Goal: Task Accomplishment & Management: Use online tool/utility

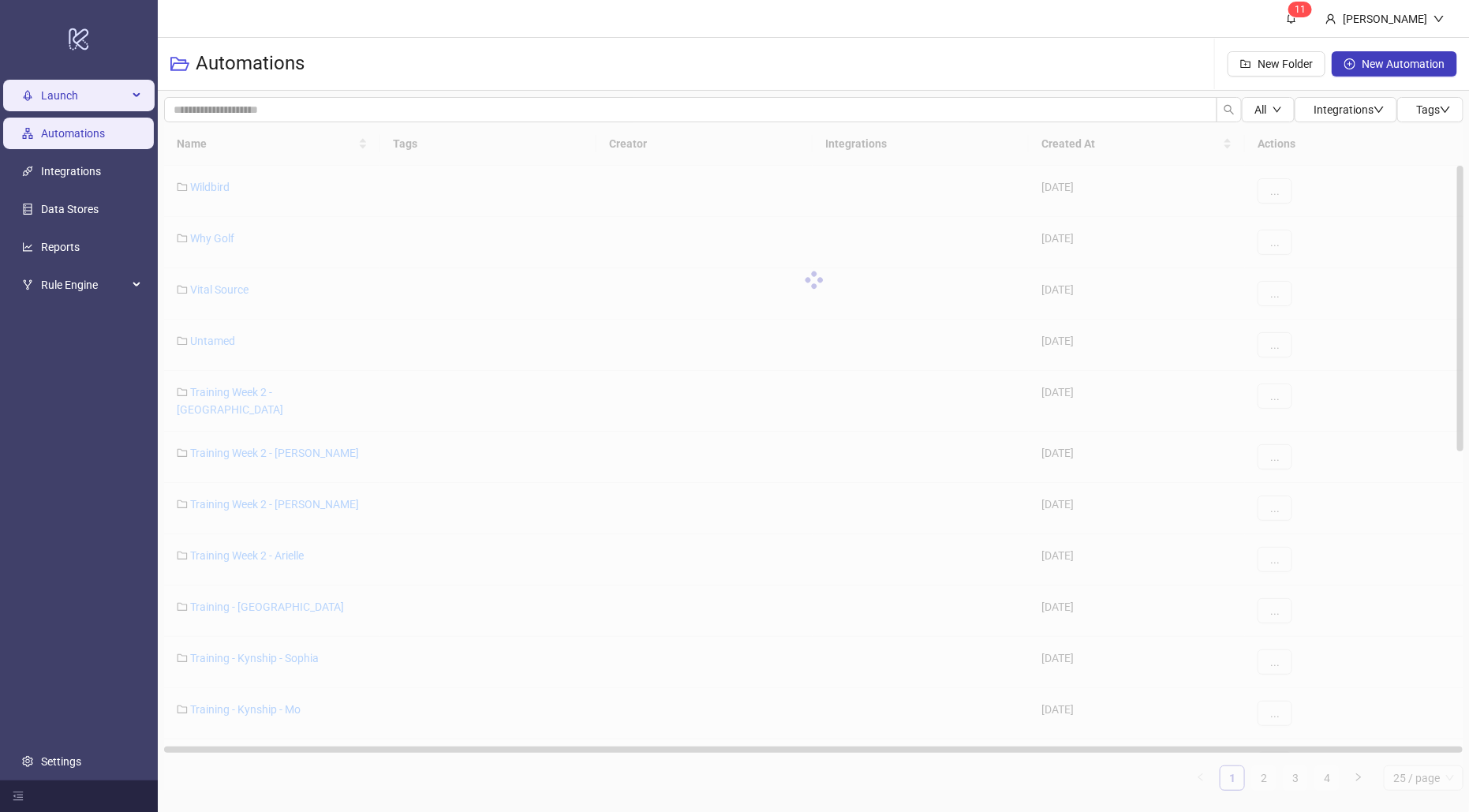
click at [97, 100] on span "Launch" at bounding box center [84, 96] width 87 height 32
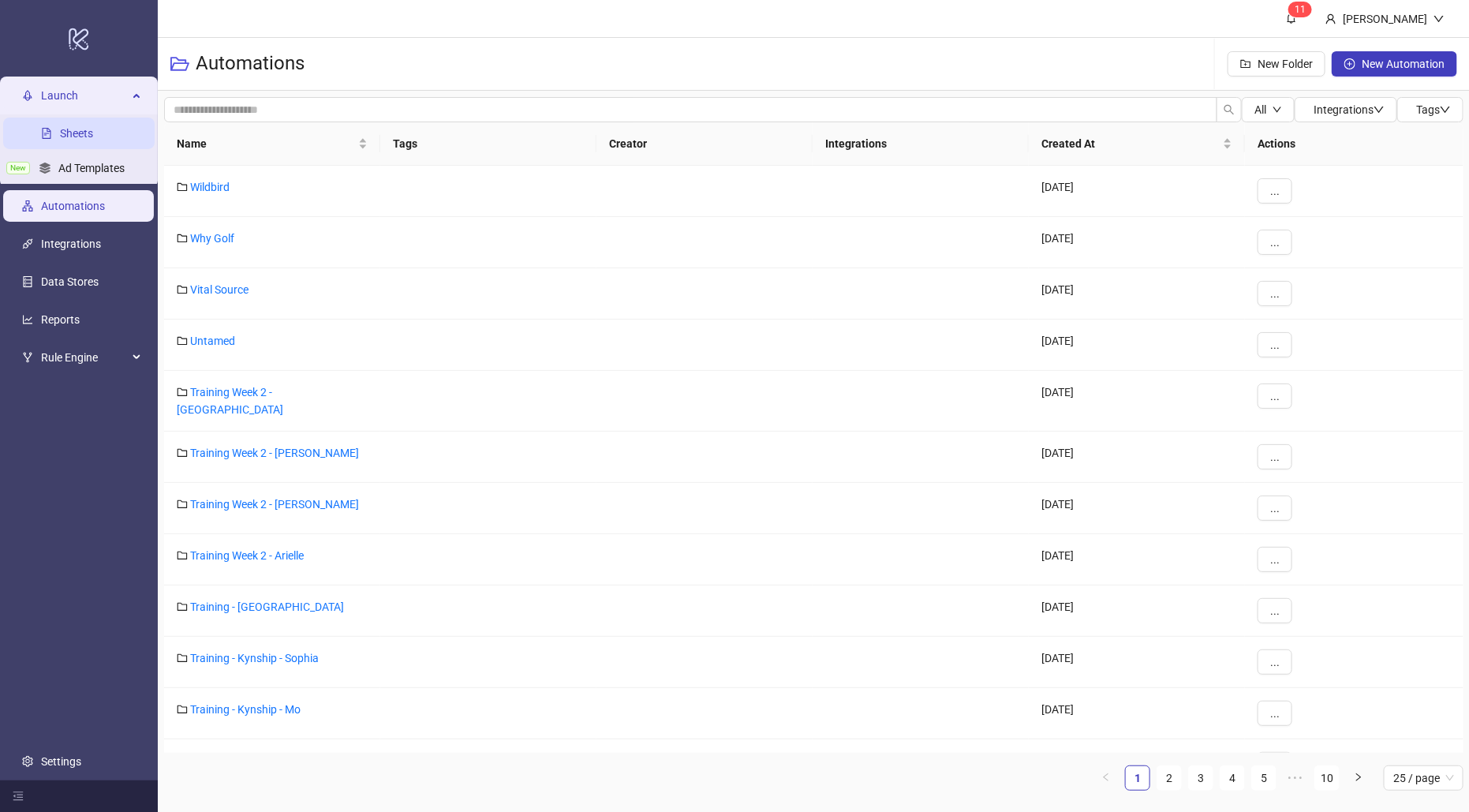
click at [92, 132] on link "Sheets" at bounding box center [76, 133] width 33 height 13
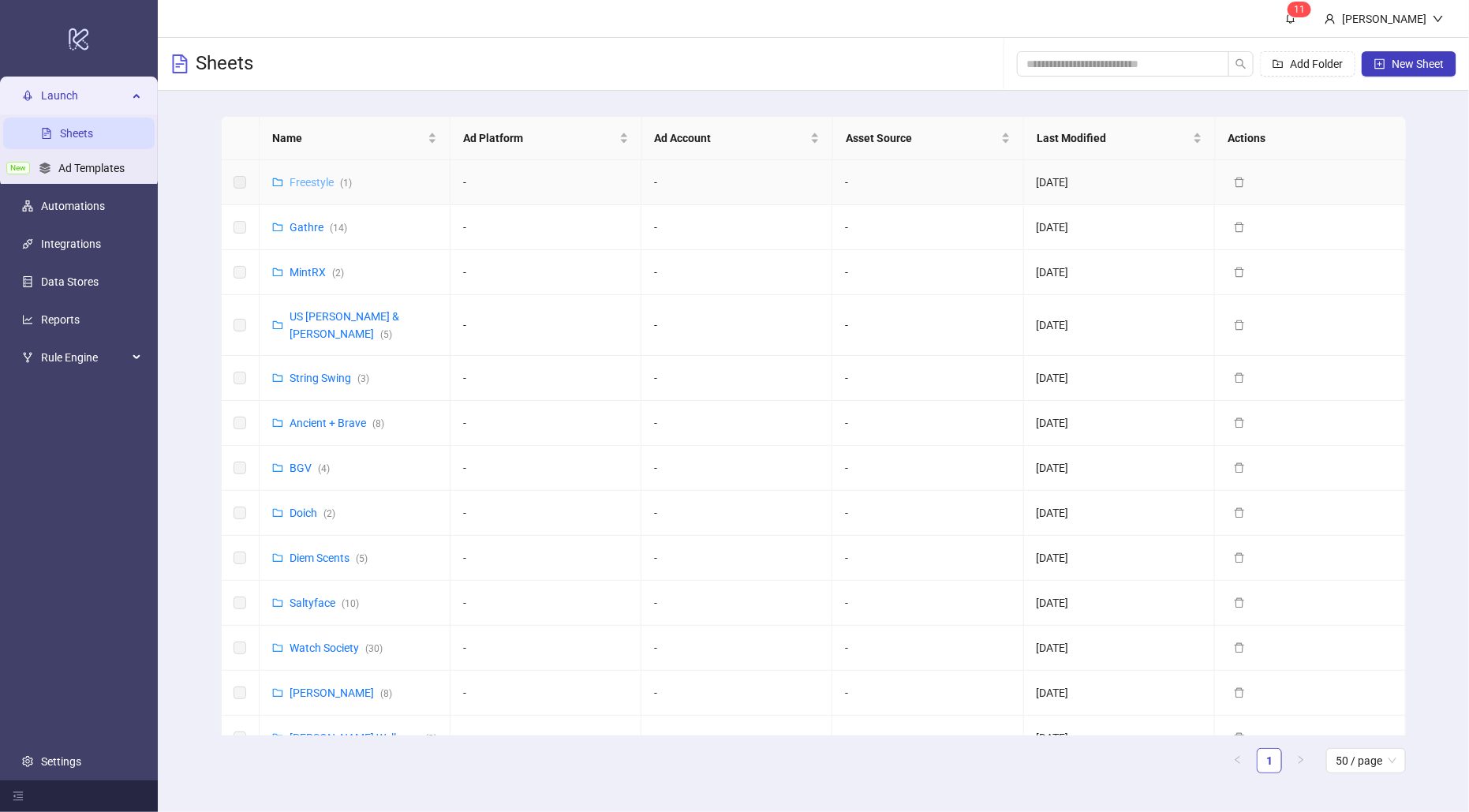
click at [311, 185] on link "Freestyle ( 1 )" at bounding box center [321, 182] width 63 height 13
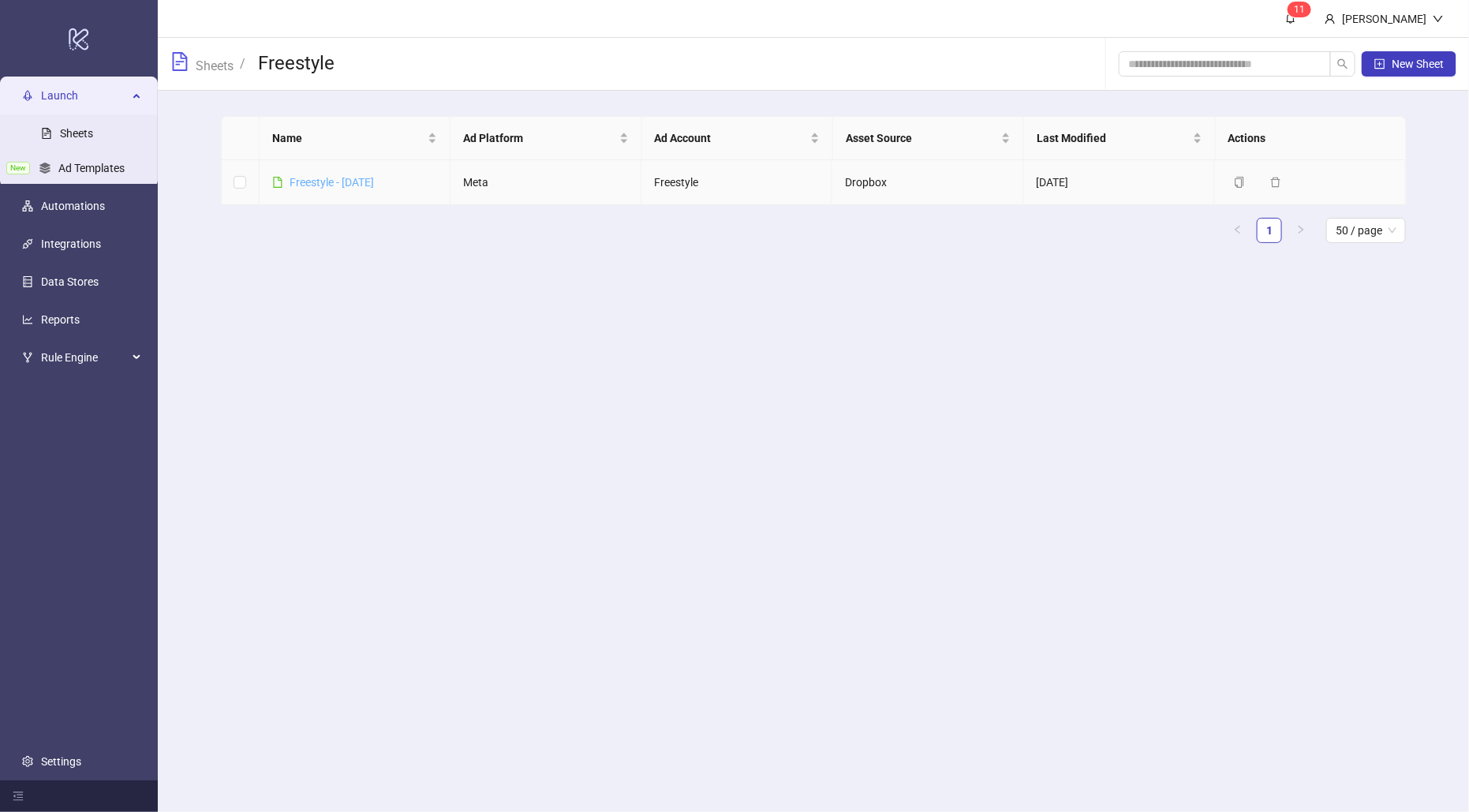
click at [332, 186] on link "Freestyle - [DATE]" at bounding box center [331, 182] width 84 height 13
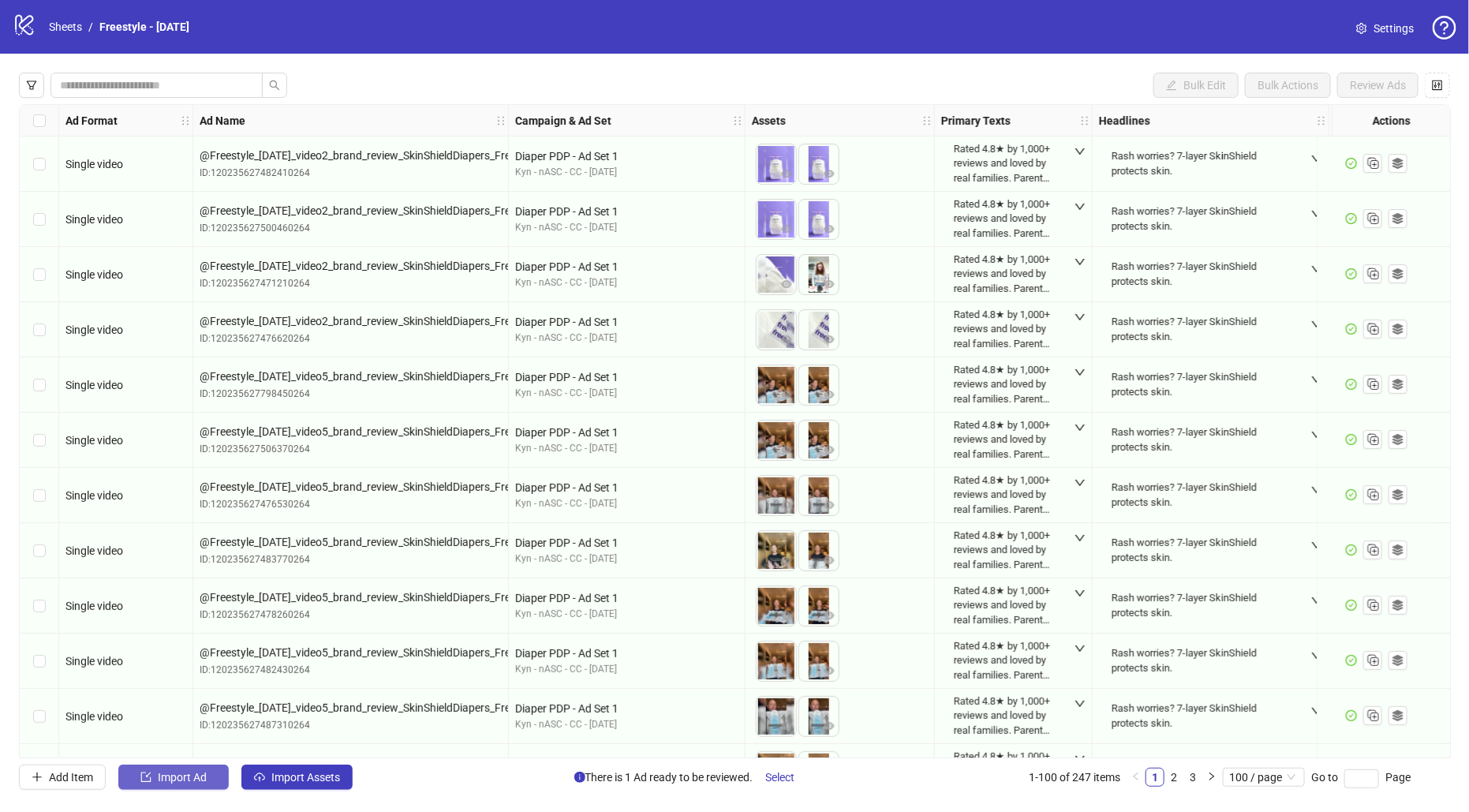
click at [189, 778] on span "Import Ad" at bounding box center [182, 776] width 49 height 13
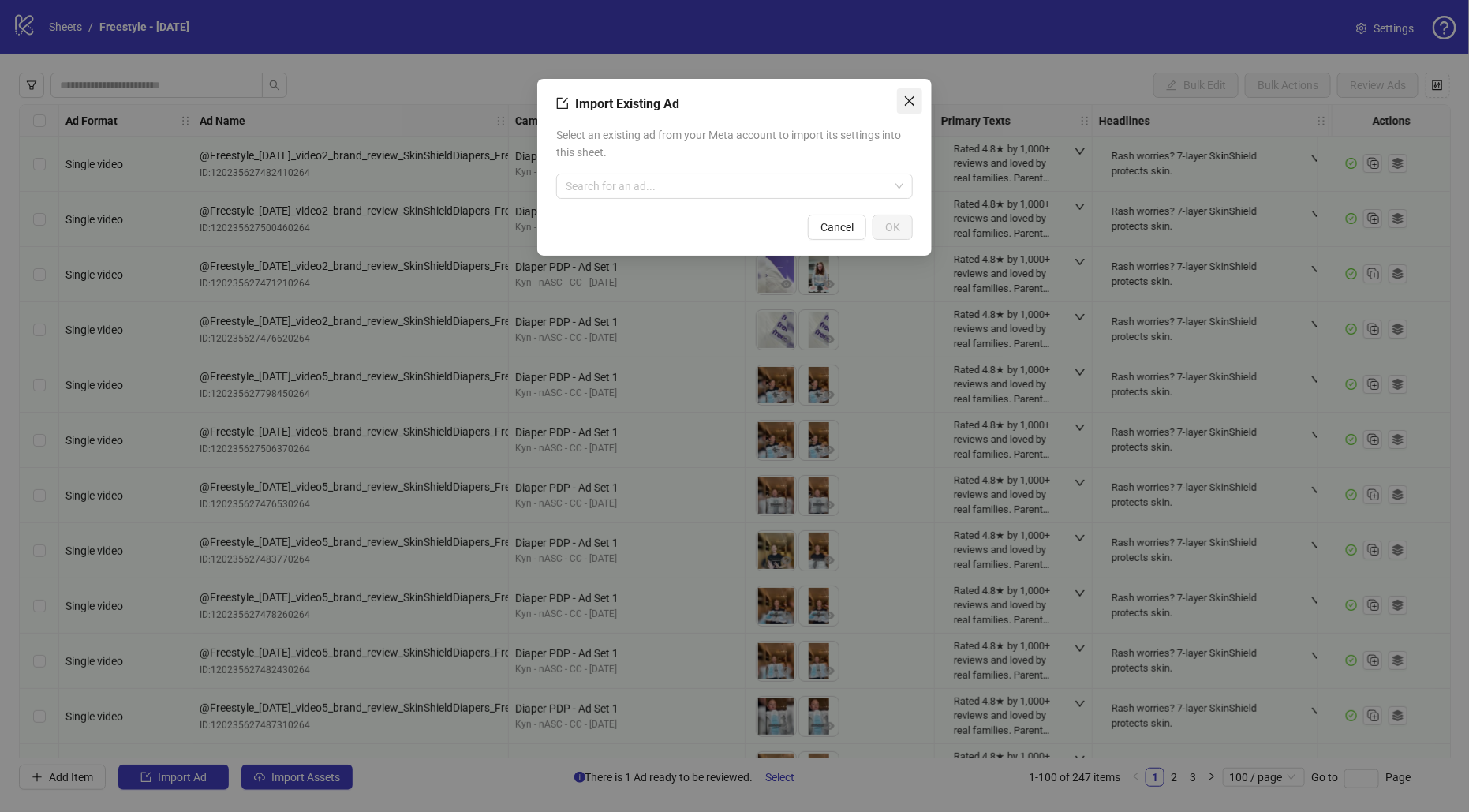
click at [911, 101] on icon "close" at bounding box center [910, 101] width 10 height 10
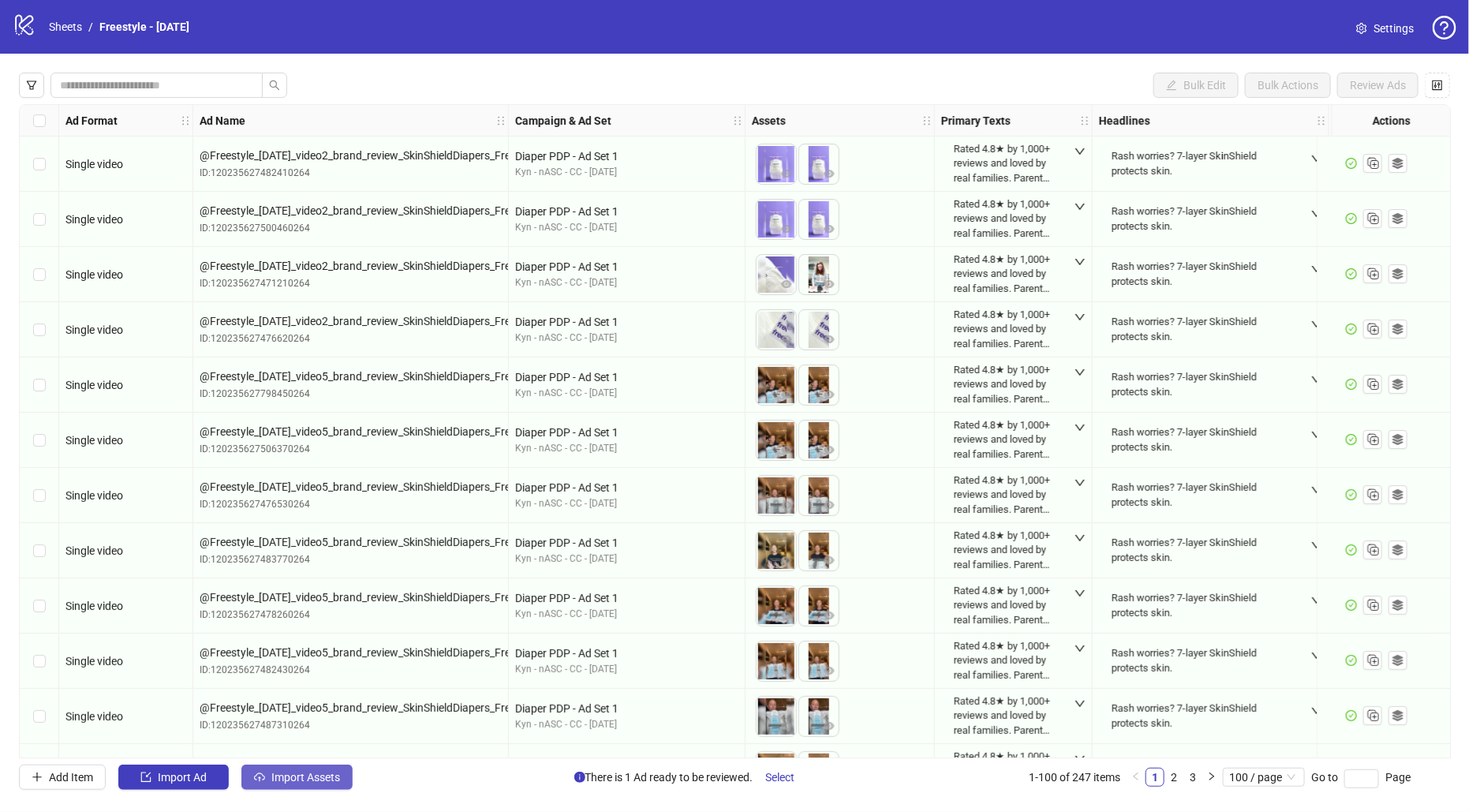
click at [281, 771] on span "Import Assets" at bounding box center [305, 776] width 69 height 13
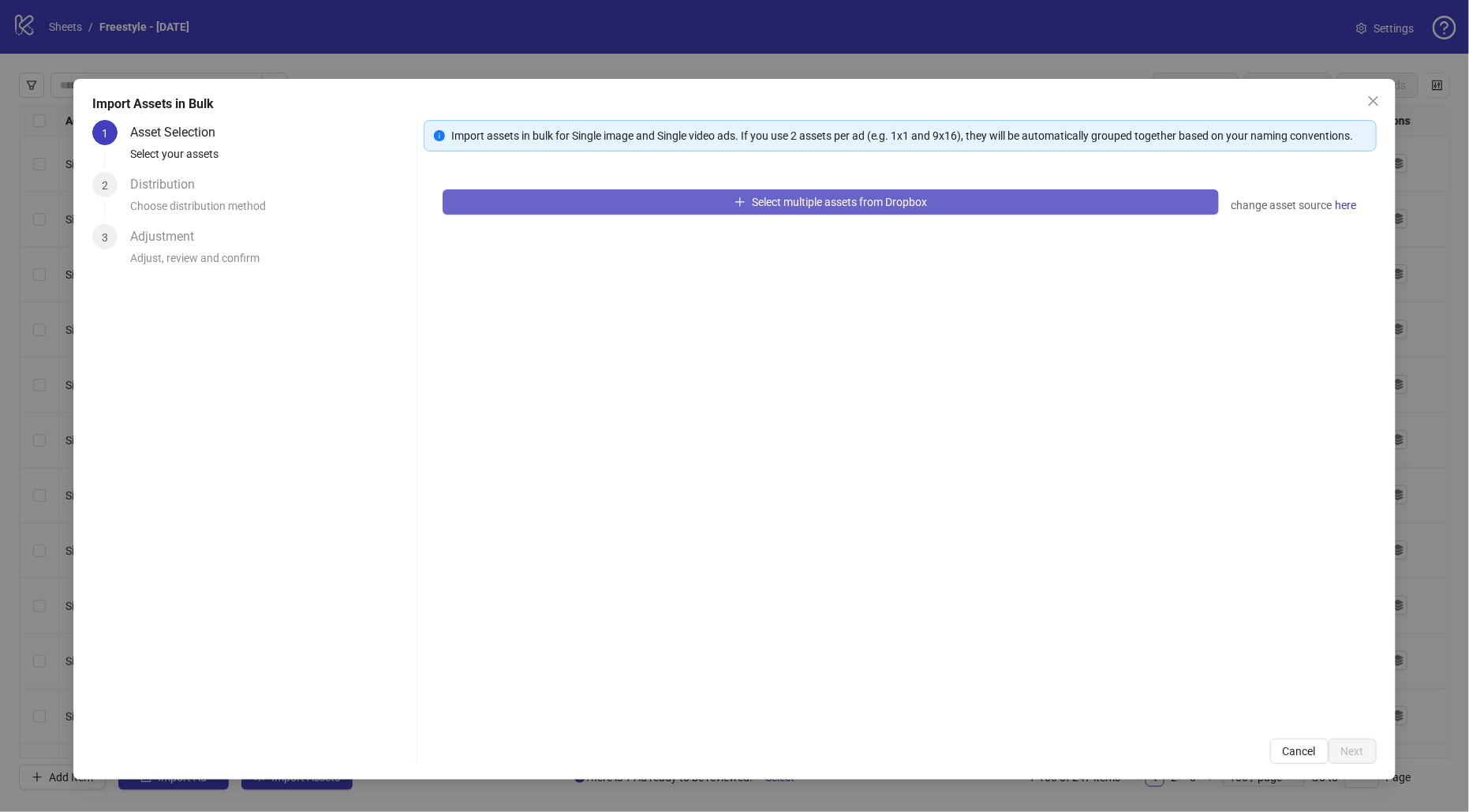
click at [609, 196] on button "Select multiple assets from Dropbox" at bounding box center [831, 202] width 777 height 25
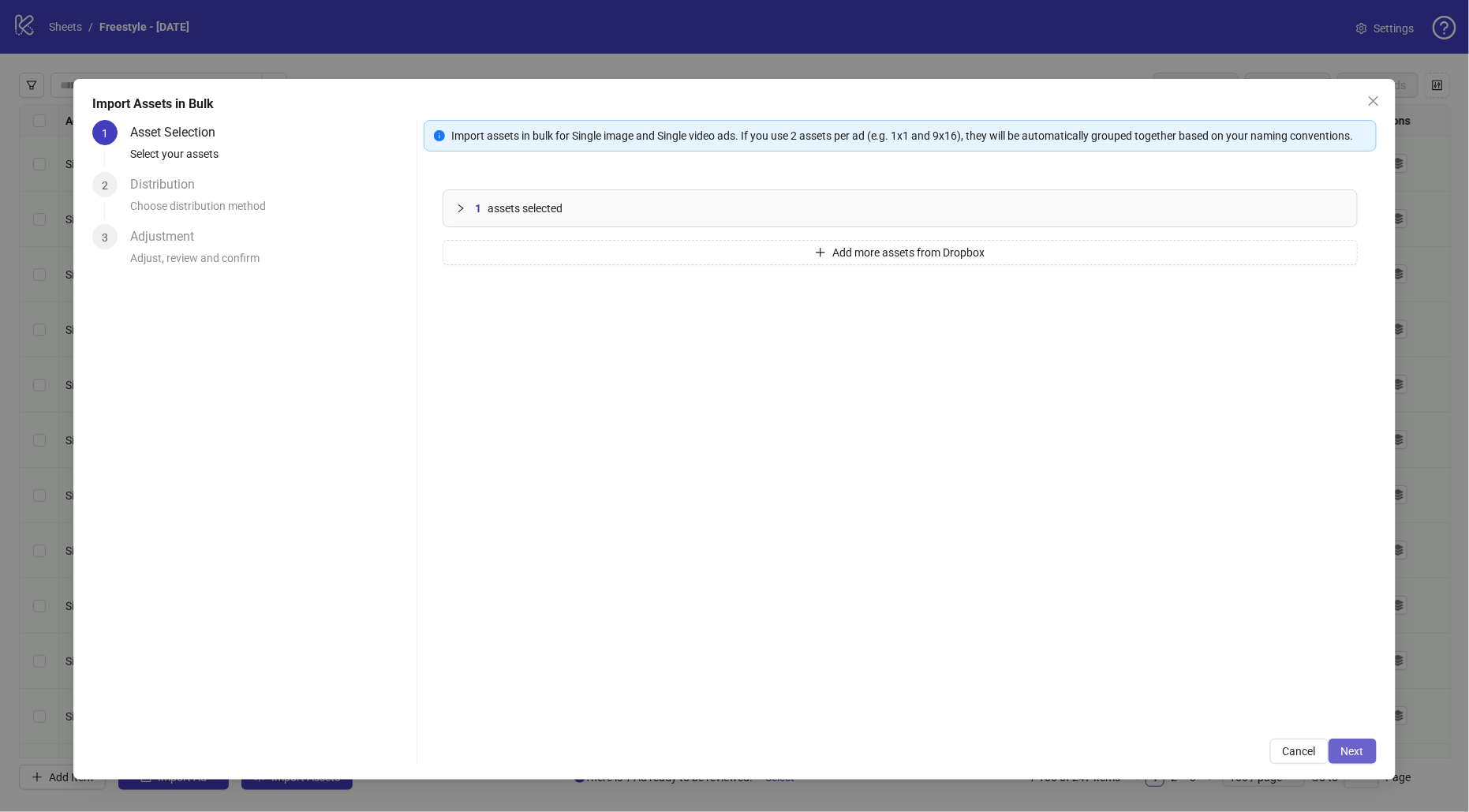
click at [1355, 746] on span "Next" at bounding box center [1353, 750] width 23 height 13
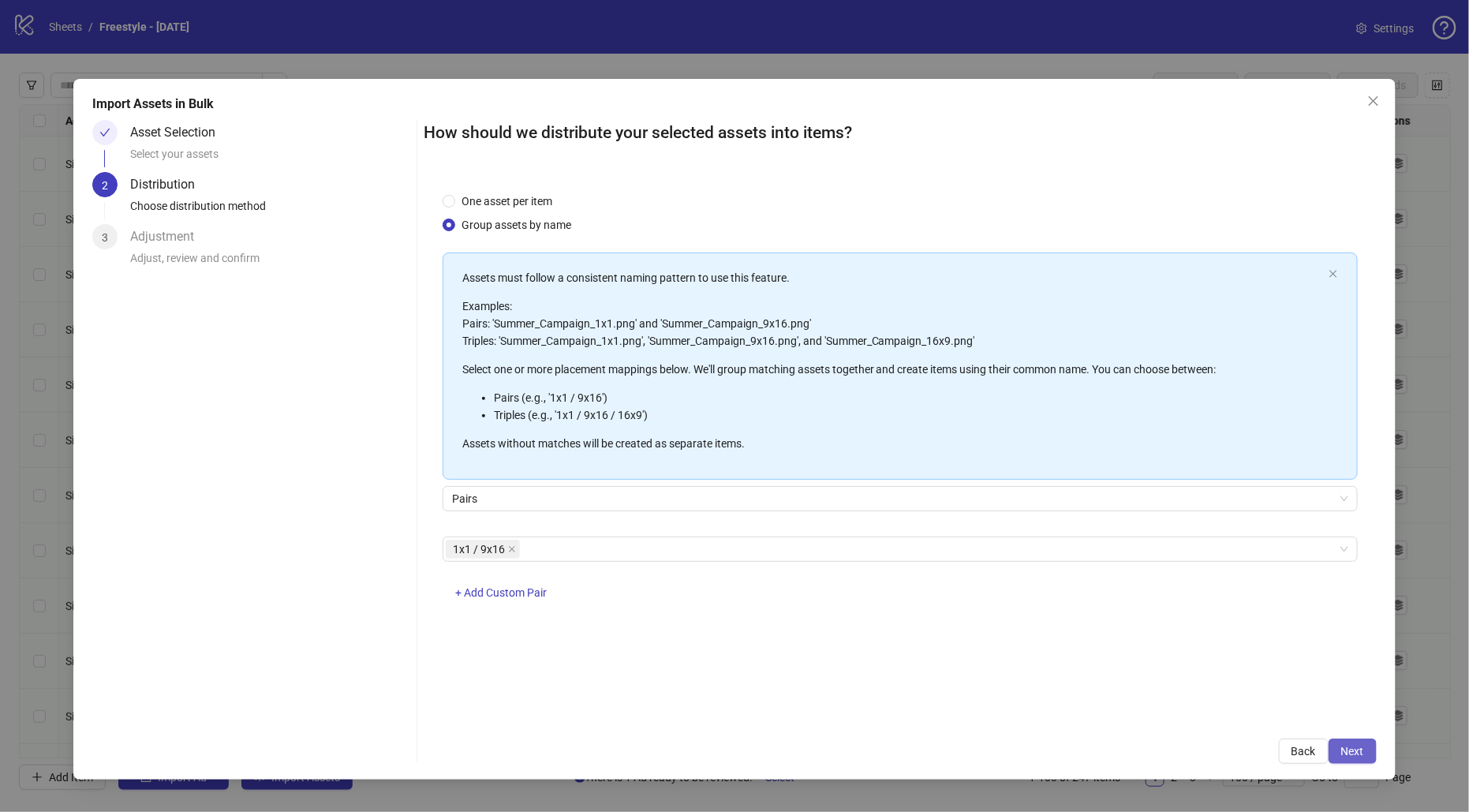
click at [1334, 742] on button "Next" at bounding box center [1353, 751] width 48 height 25
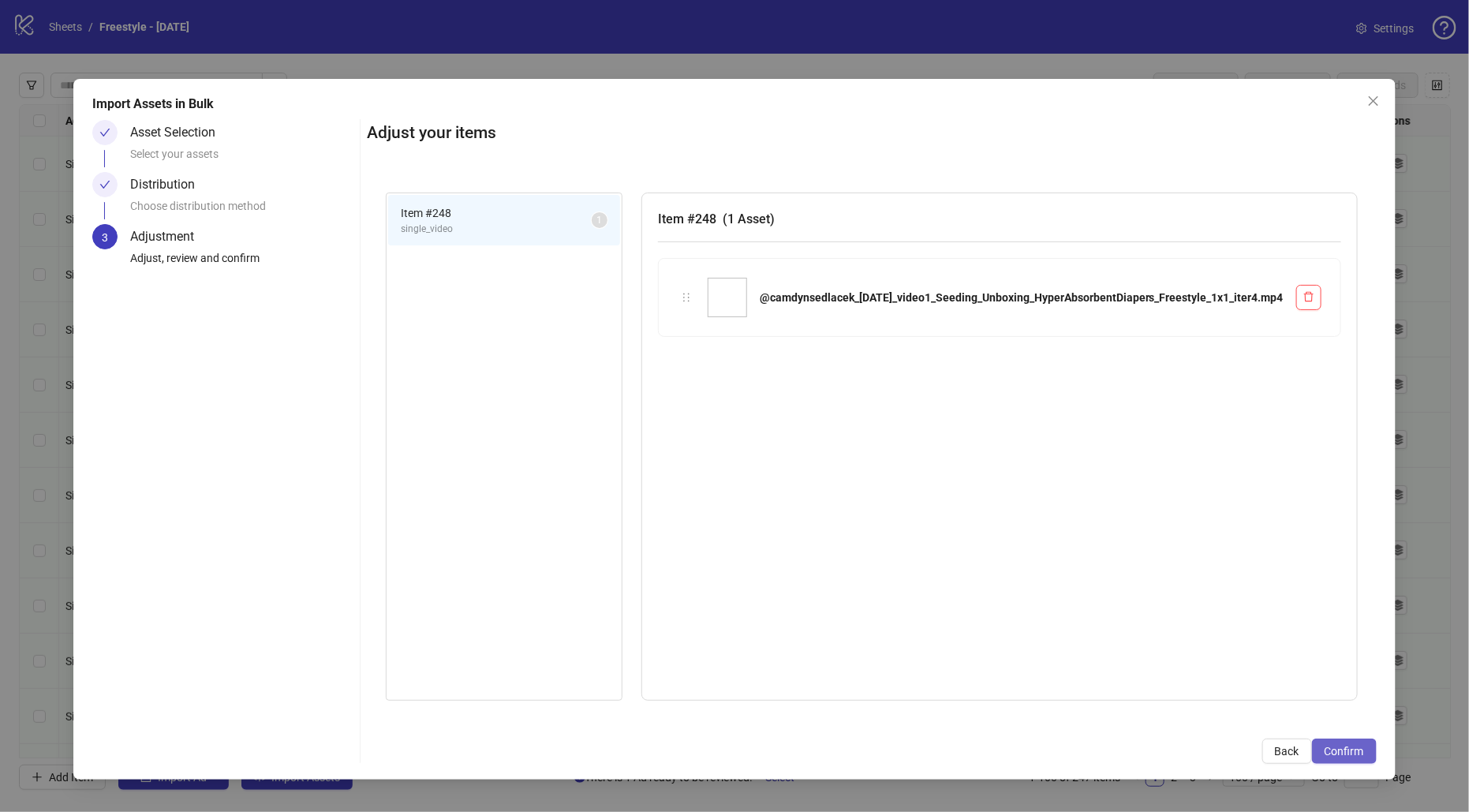
click at [1352, 751] on span "Confirm" at bounding box center [1344, 750] width 40 height 13
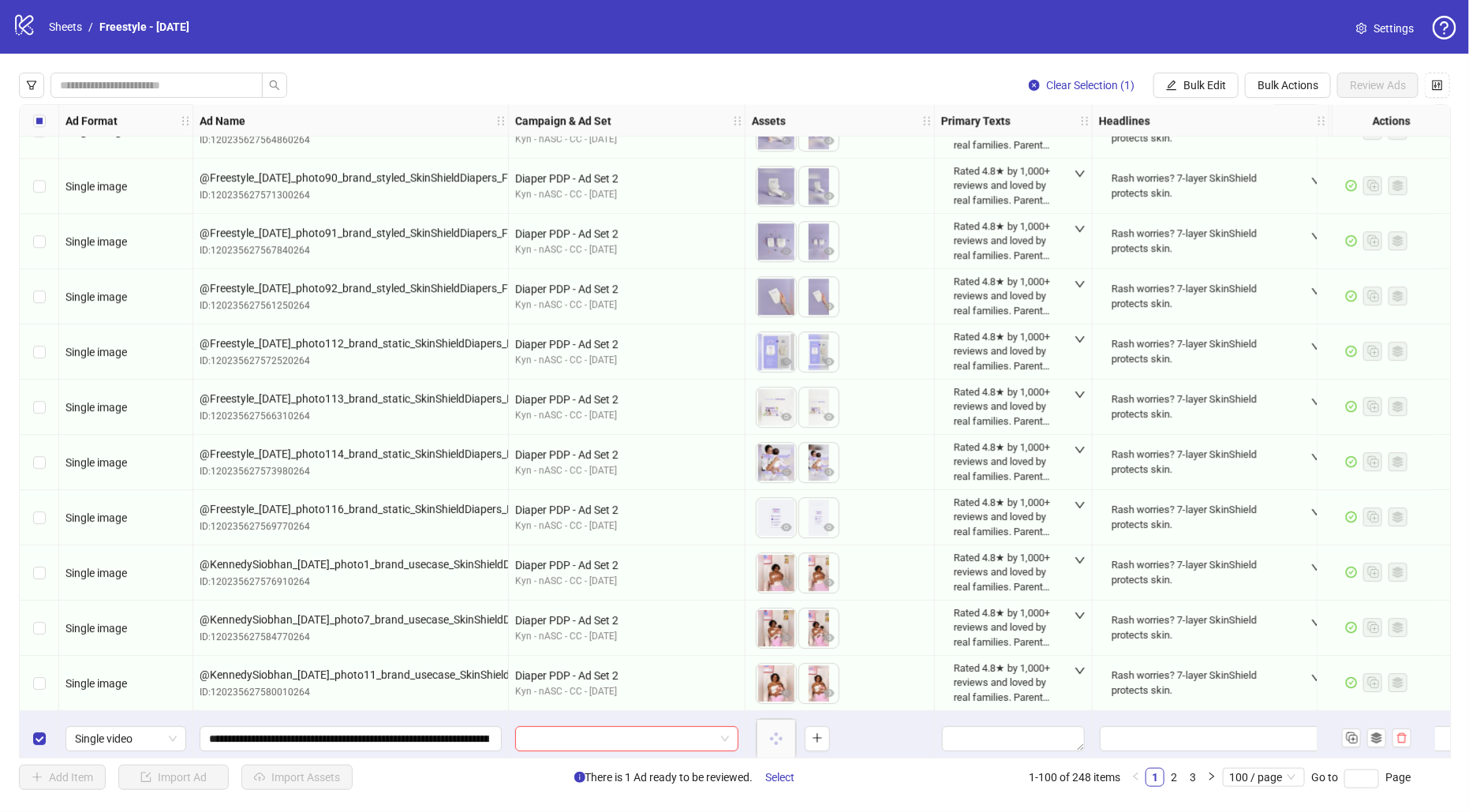
scroll to position [4963, 0]
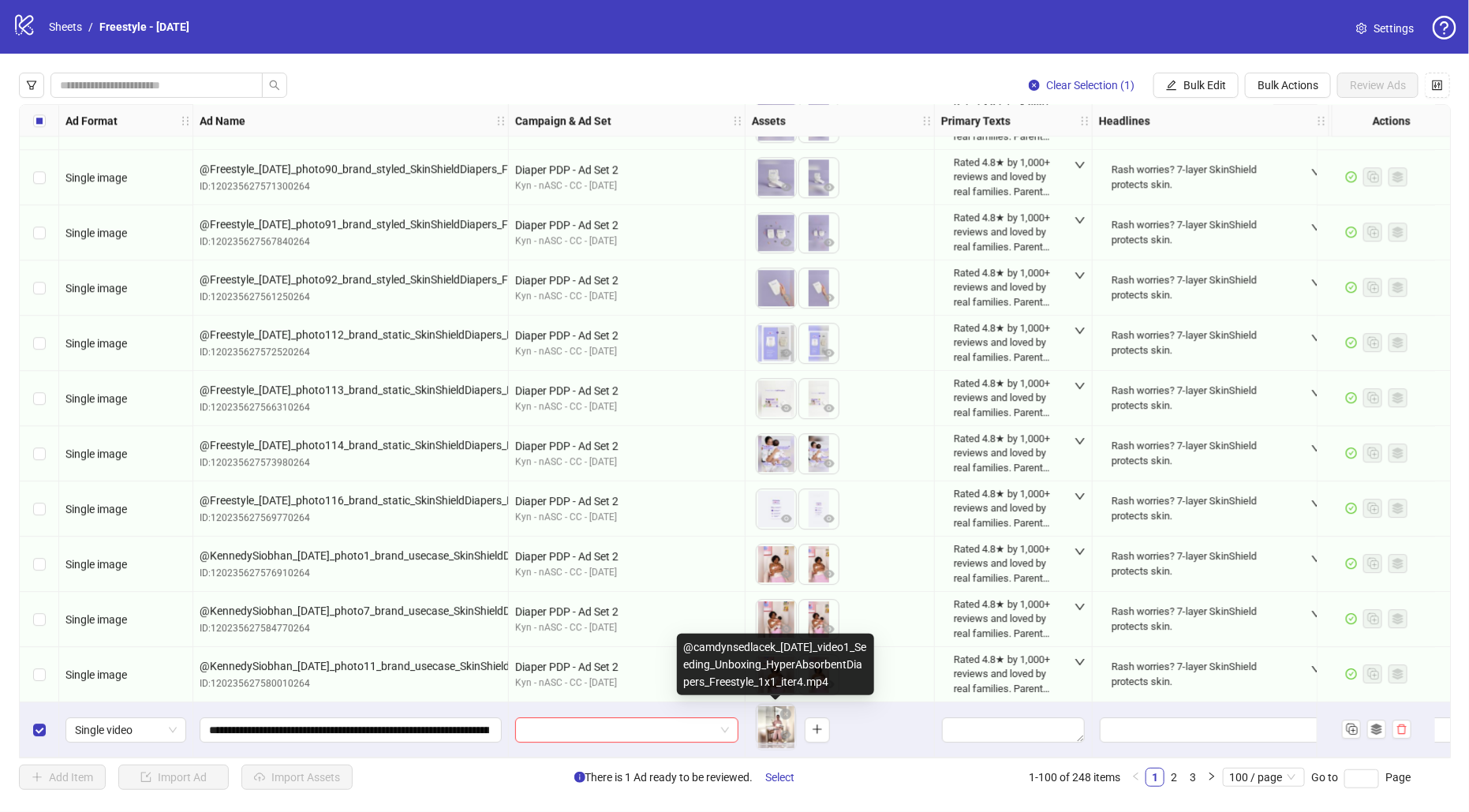
click at [773, 733] on body "logo/logo-mobile Sheets / Freestyle - [DATE] Settings Clear Selection (1) Bulk …" at bounding box center [734, 406] width 1469 height 812
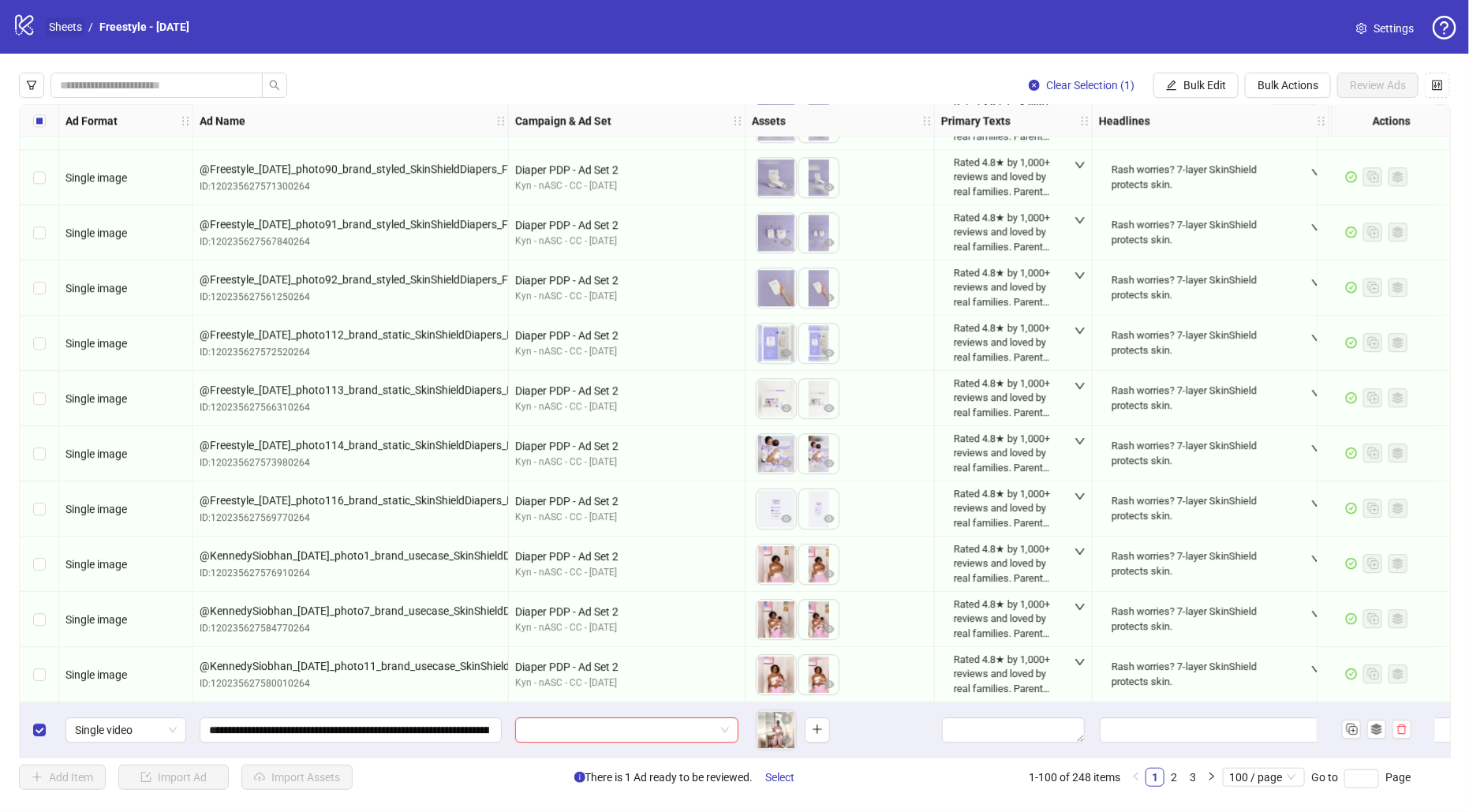
click at [69, 27] on link "Sheets" at bounding box center [65, 27] width 40 height 17
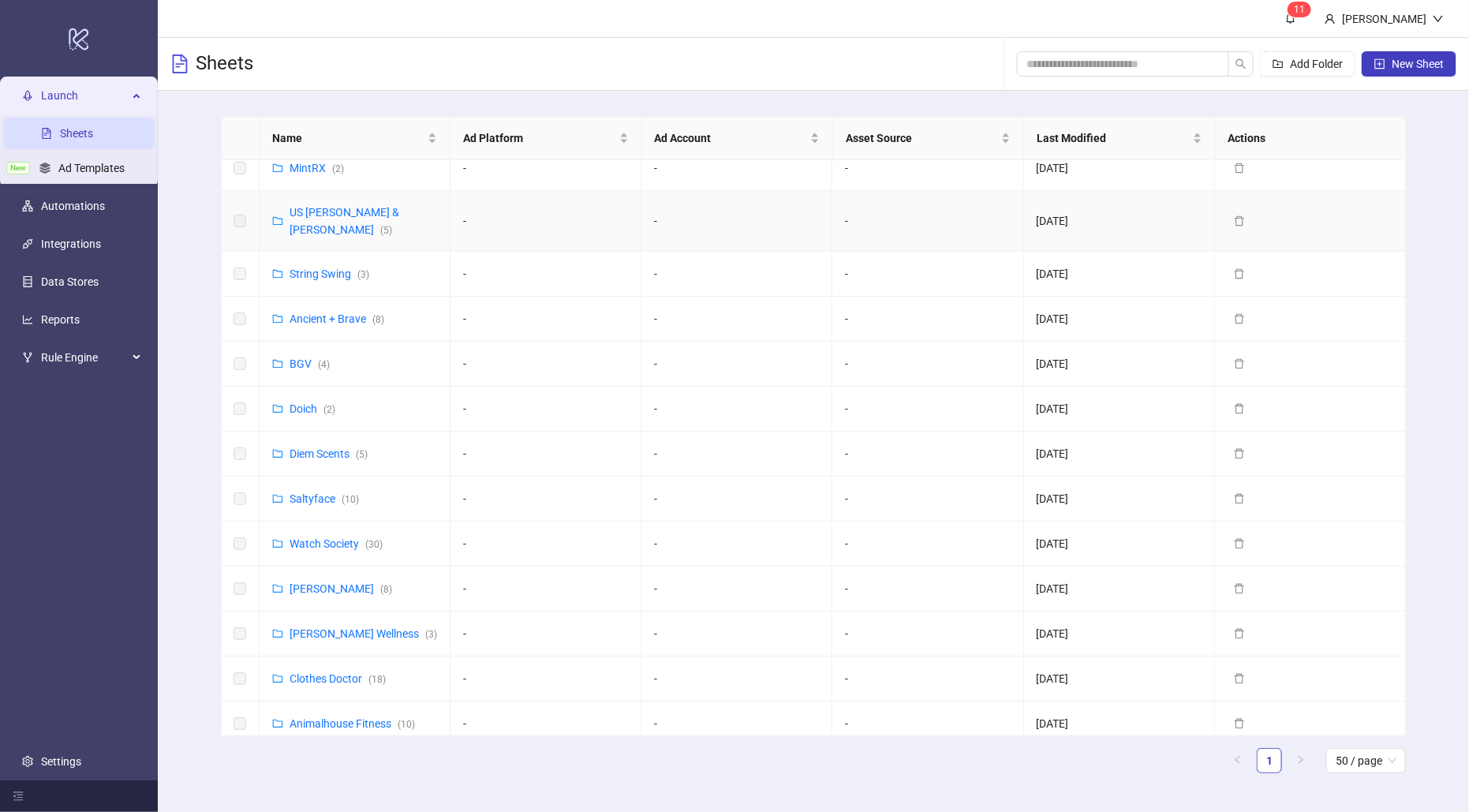
scroll to position [113, 0]
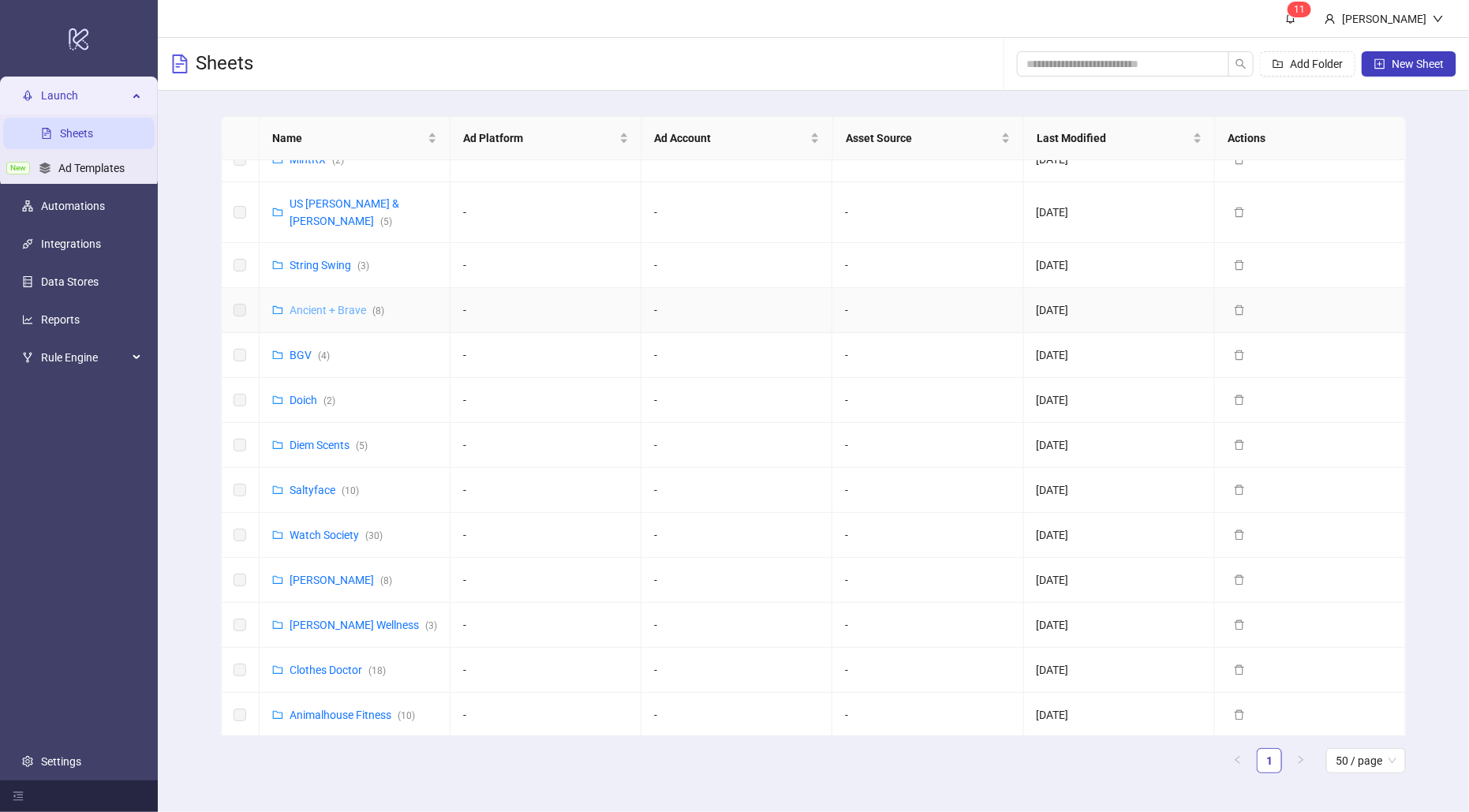
click at [327, 304] on link "Ancient + Brave ( 8 )" at bounding box center [337, 310] width 95 height 13
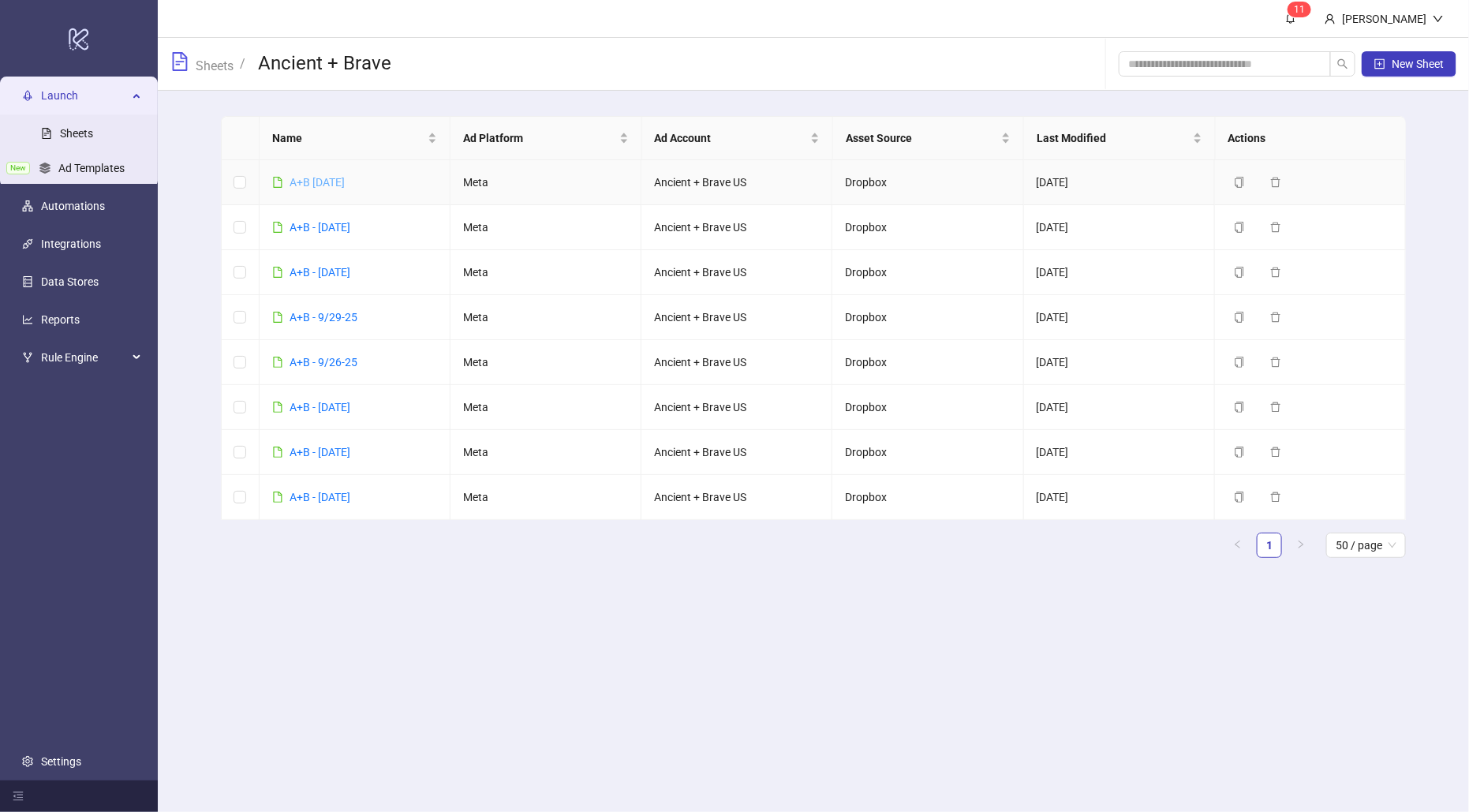
click at [330, 183] on link "A+B [DATE]" at bounding box center [317, 182] width 55 height 13
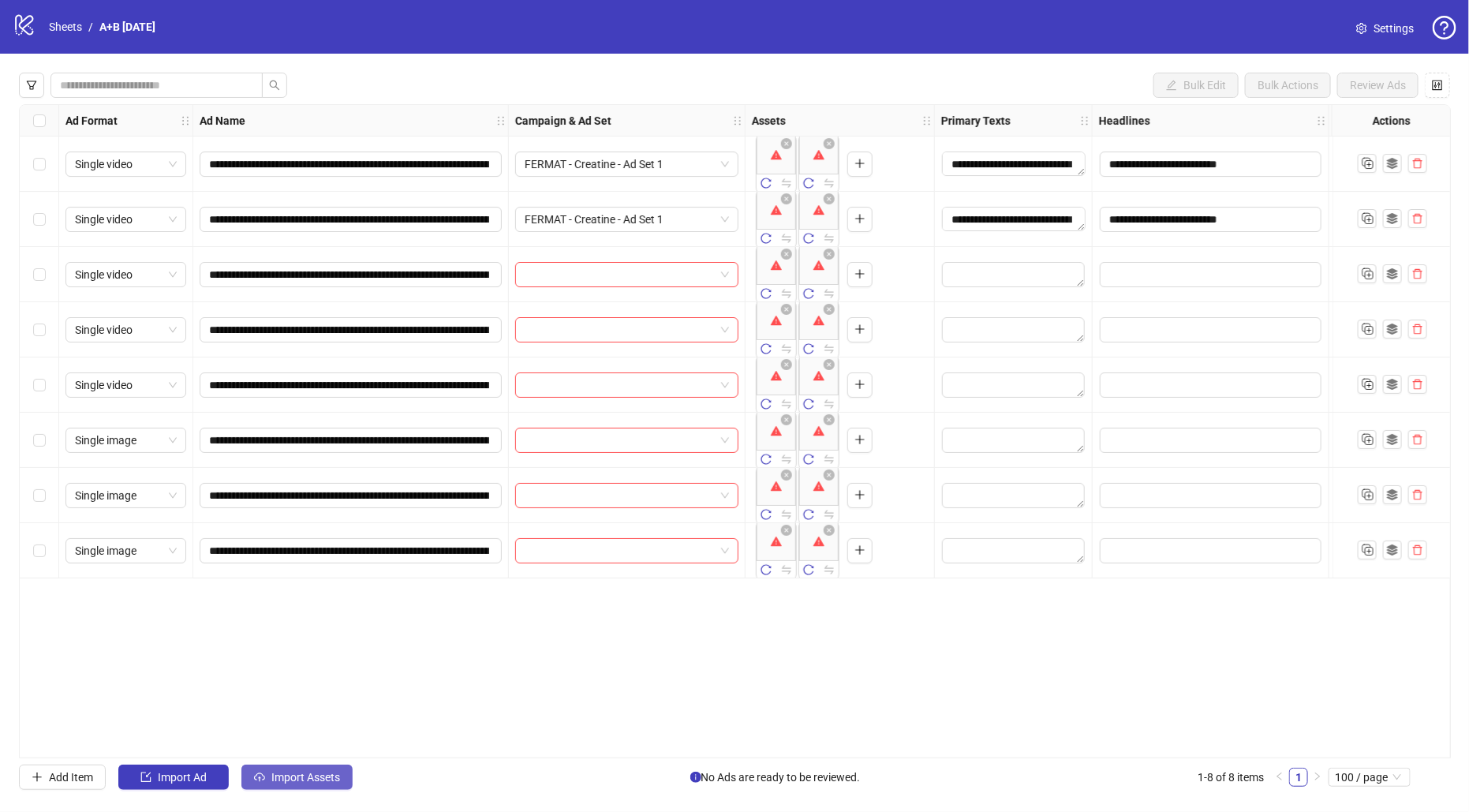
click at [296, 774] on span "Import Assets" at bounding box center [305, 776] width 69 height 13
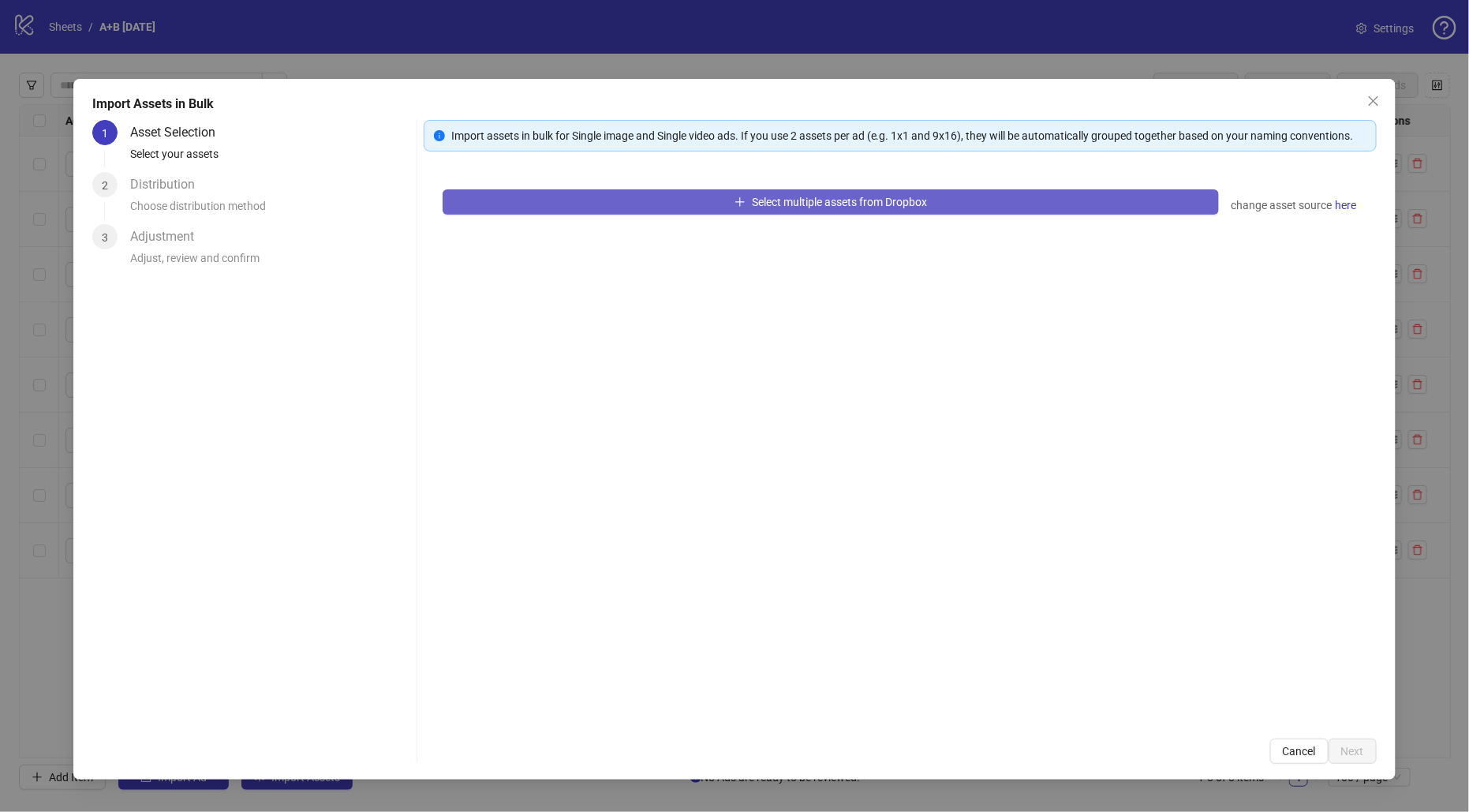
click at [824, 197] on span "Select multiple assets from Dropbox" at bounding box center [839, 202] width 175 height 13
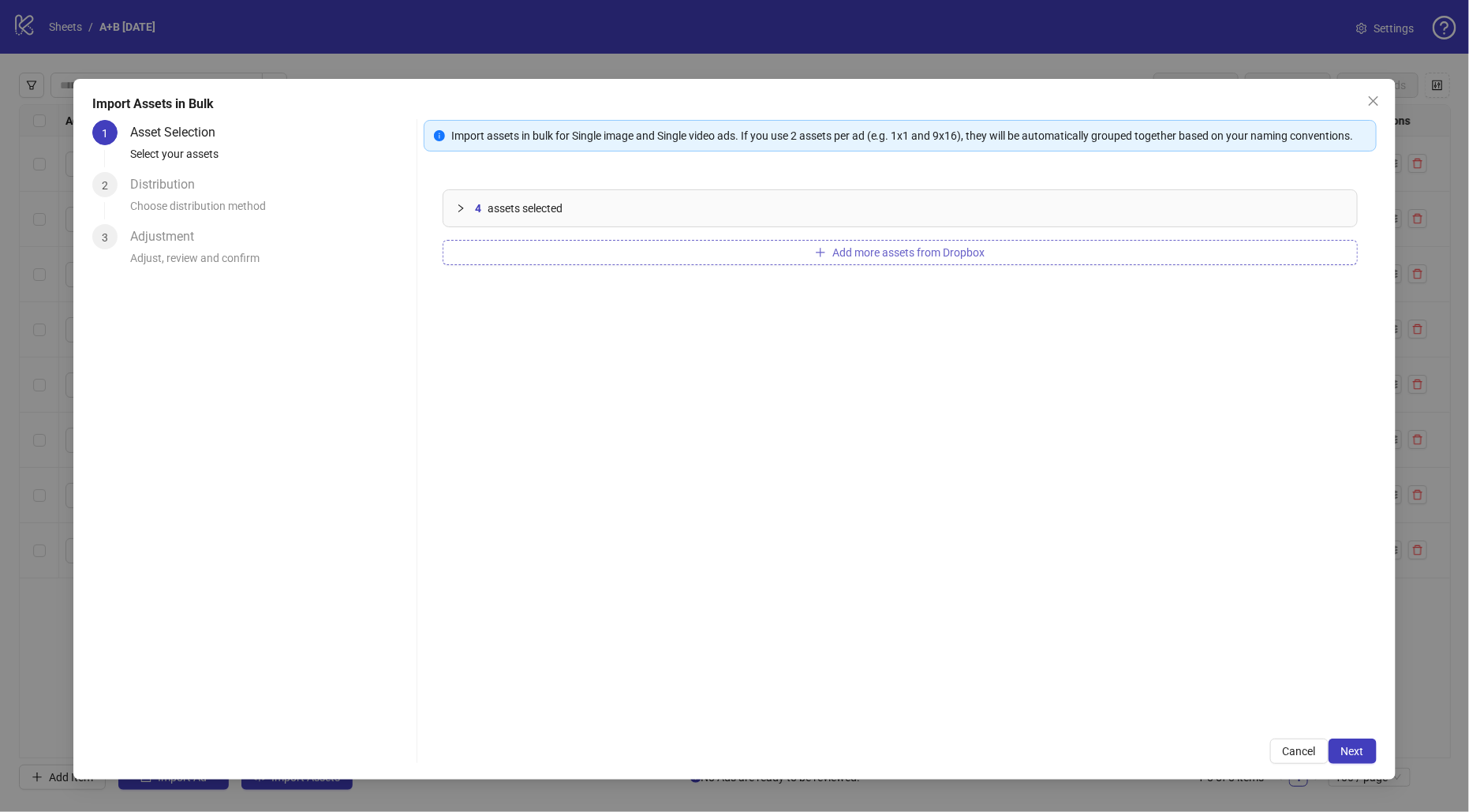
click at [783, 252] on button "Add more assets from Dropbox" at bounding box center [900, 252] width 916 height 25
click at [827, 255] on button "Add more assets from Dropbox" at bounding box center [900, 252] width 916 height 25
click at [880, 247] on span "Add more assets from Dropbox" at bounding box center [909, 252] width 153 height 13
click at [1368, 757] on button "Next" at bounding box center [1353, 751] width 48 height 25
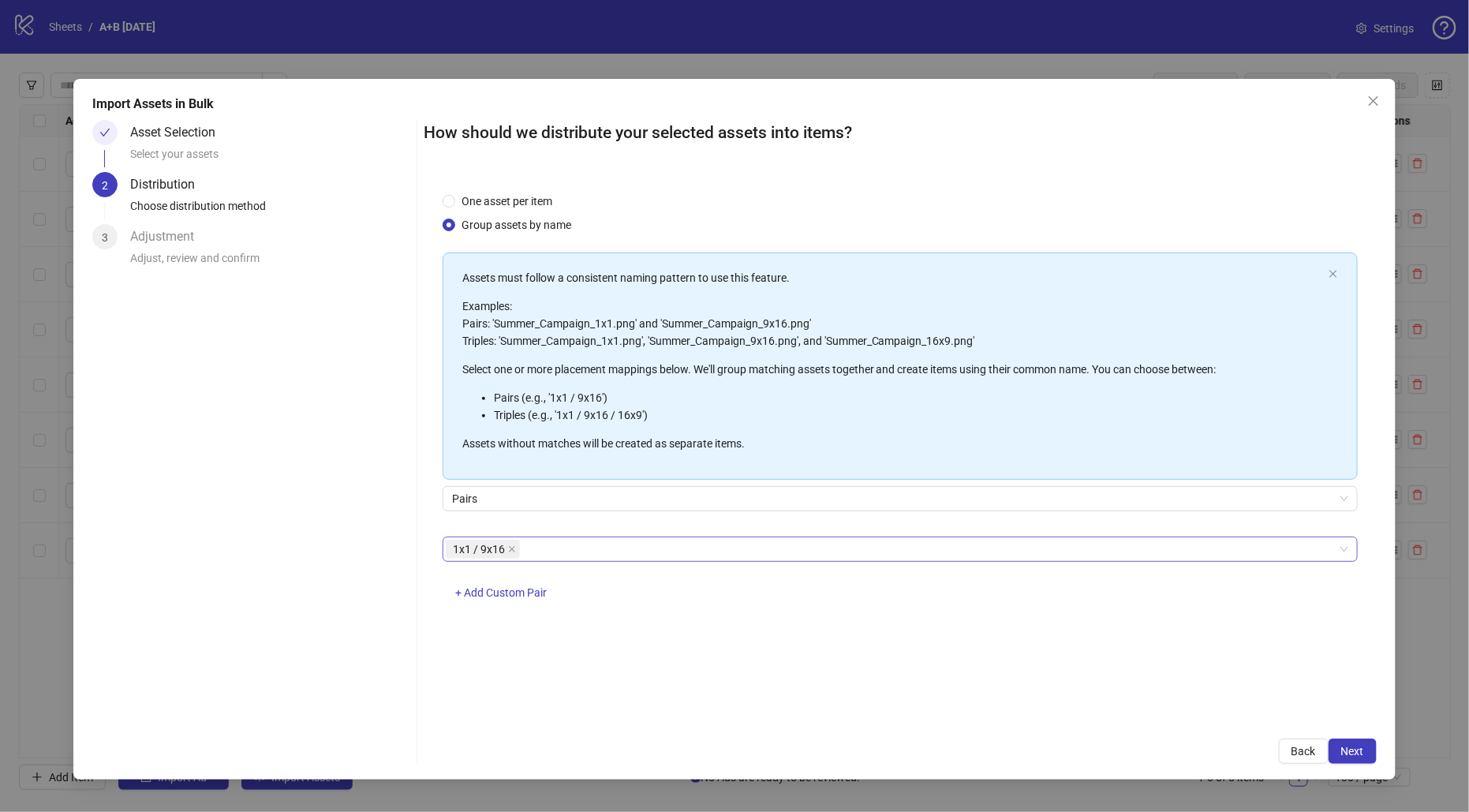
click at [541, 546] on div "1x1 / 9x16" at bounding box center [892, 548] width 892 height 22
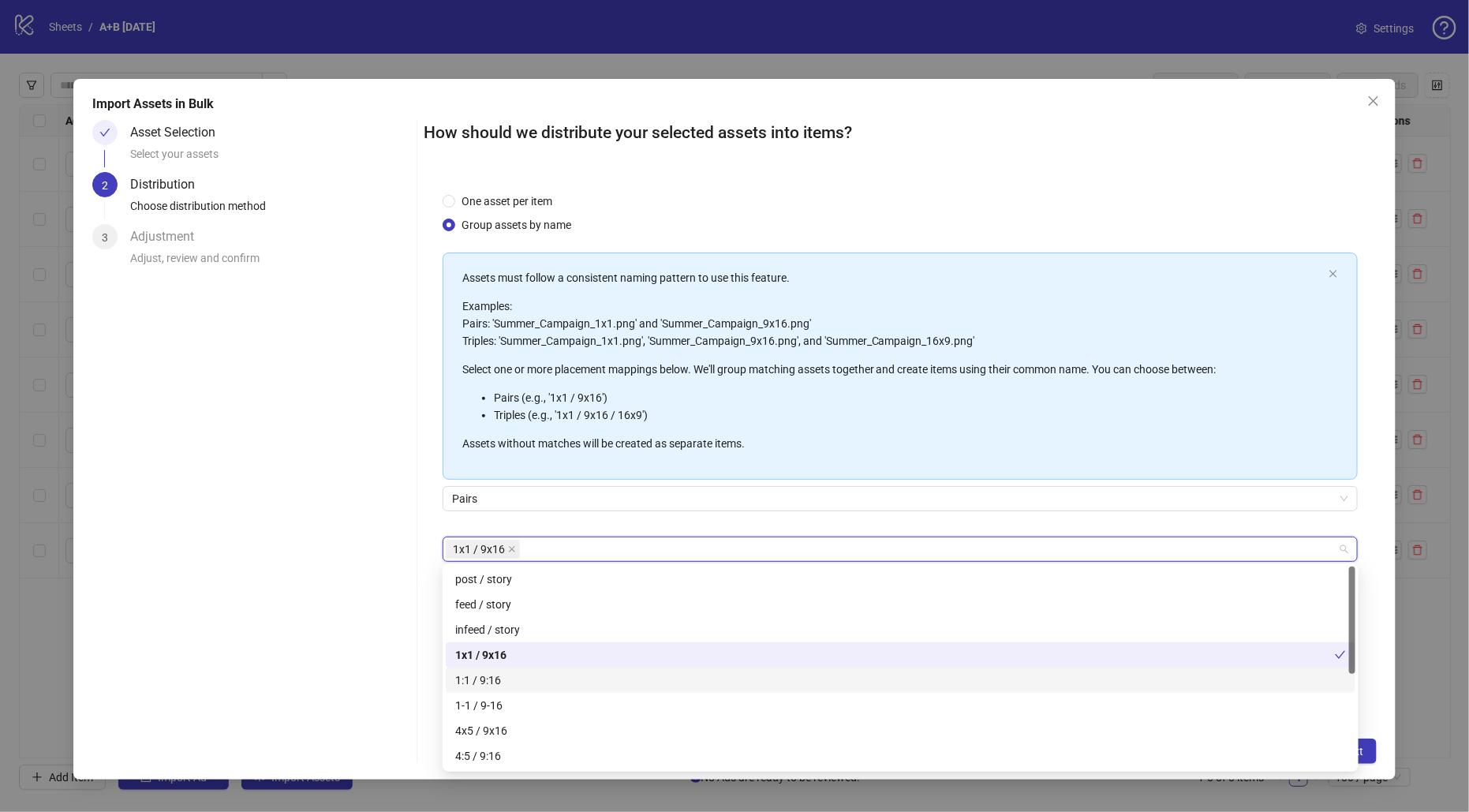
click at [523, 680] on div "1:1 / 9:16" at bounding box center [900, 680] width 891 height 17
click at [658, 728] on div "4x5 / 9x16" at bounding box center [900, 731] width 891 height 17
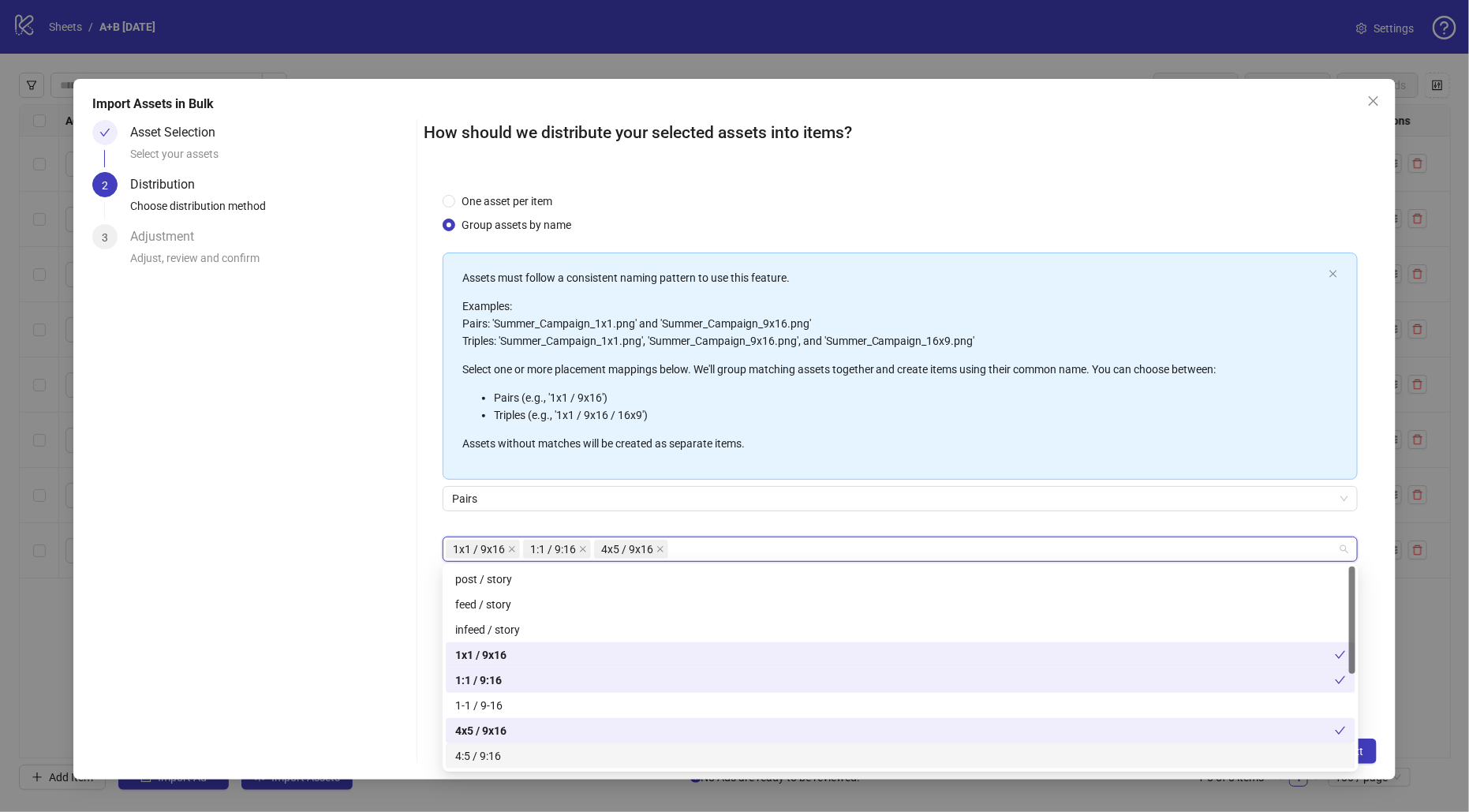
click at [626, 762] on div "4:5 / 9:16" at bounding box center [900, 756] width 891 height 17
click at [435, 504] on div "One asset per item Group assets by name Assets must follow a consistent naming …" at bounding box center [900, 447] width 953 height 546
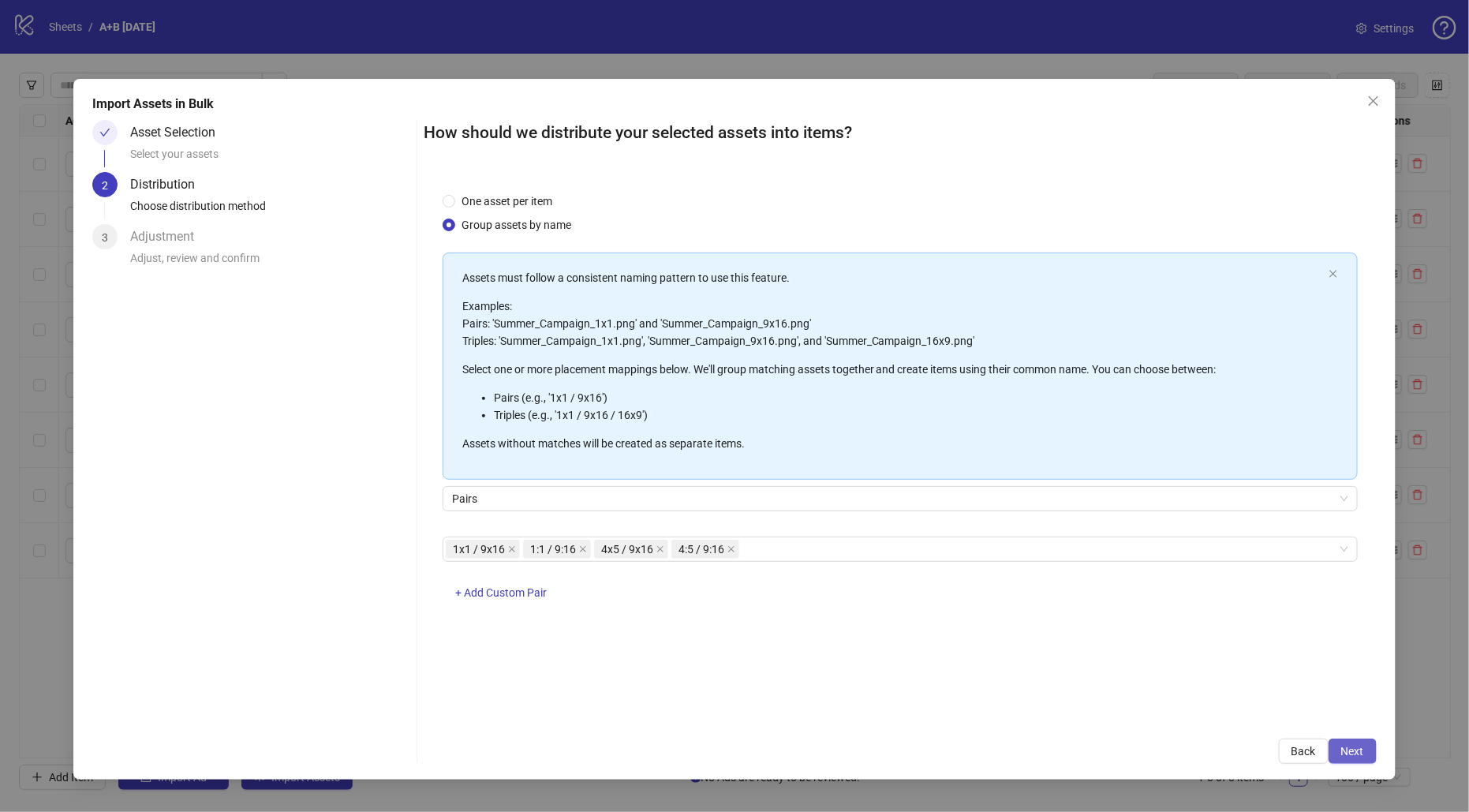
click at [1348, 745] on span "Next" at bounding box center [1353, 750] width 23 height 13
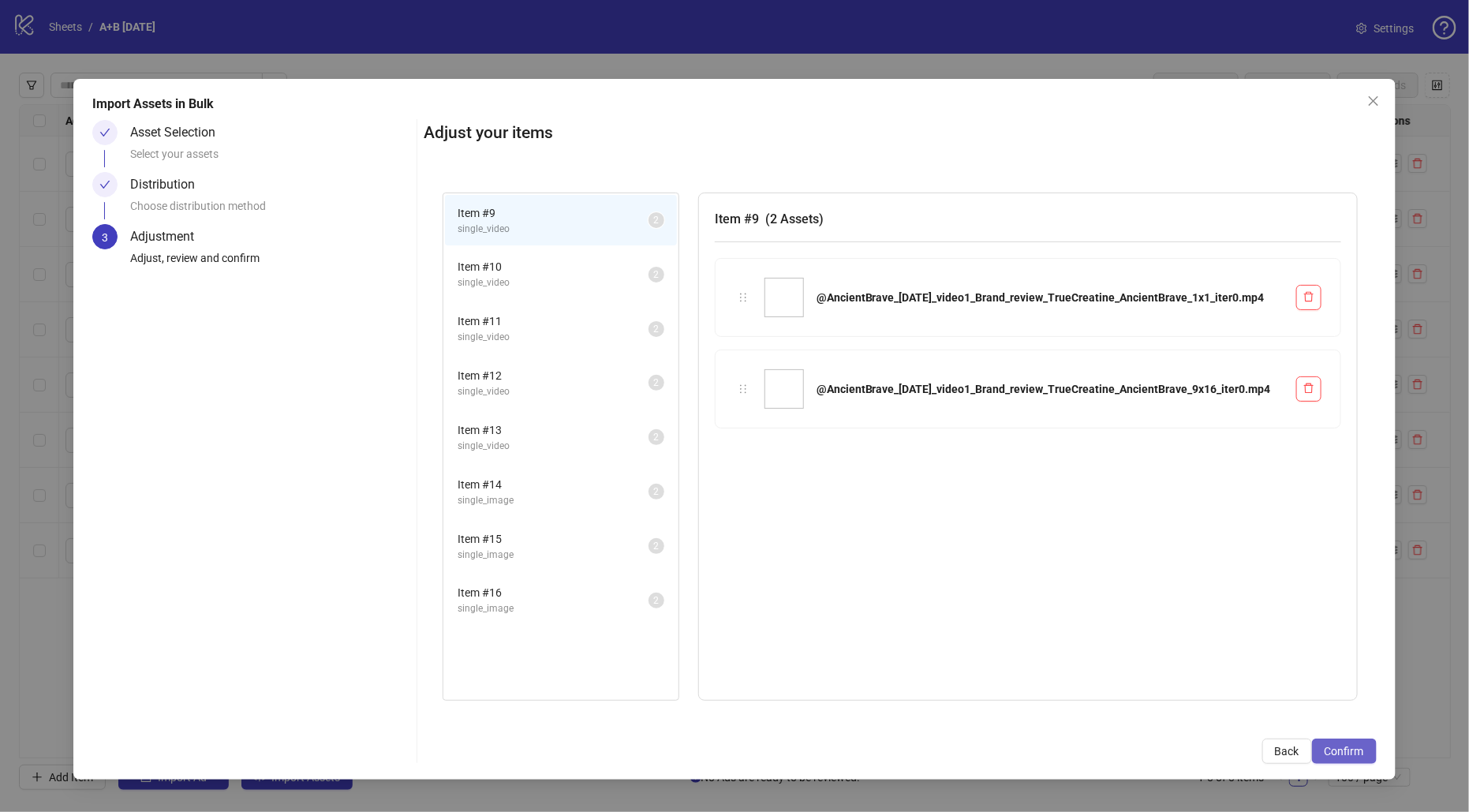
click at [1352, 757] on button "Confirm" at bounding box center [1344, 751] width 65 height 25
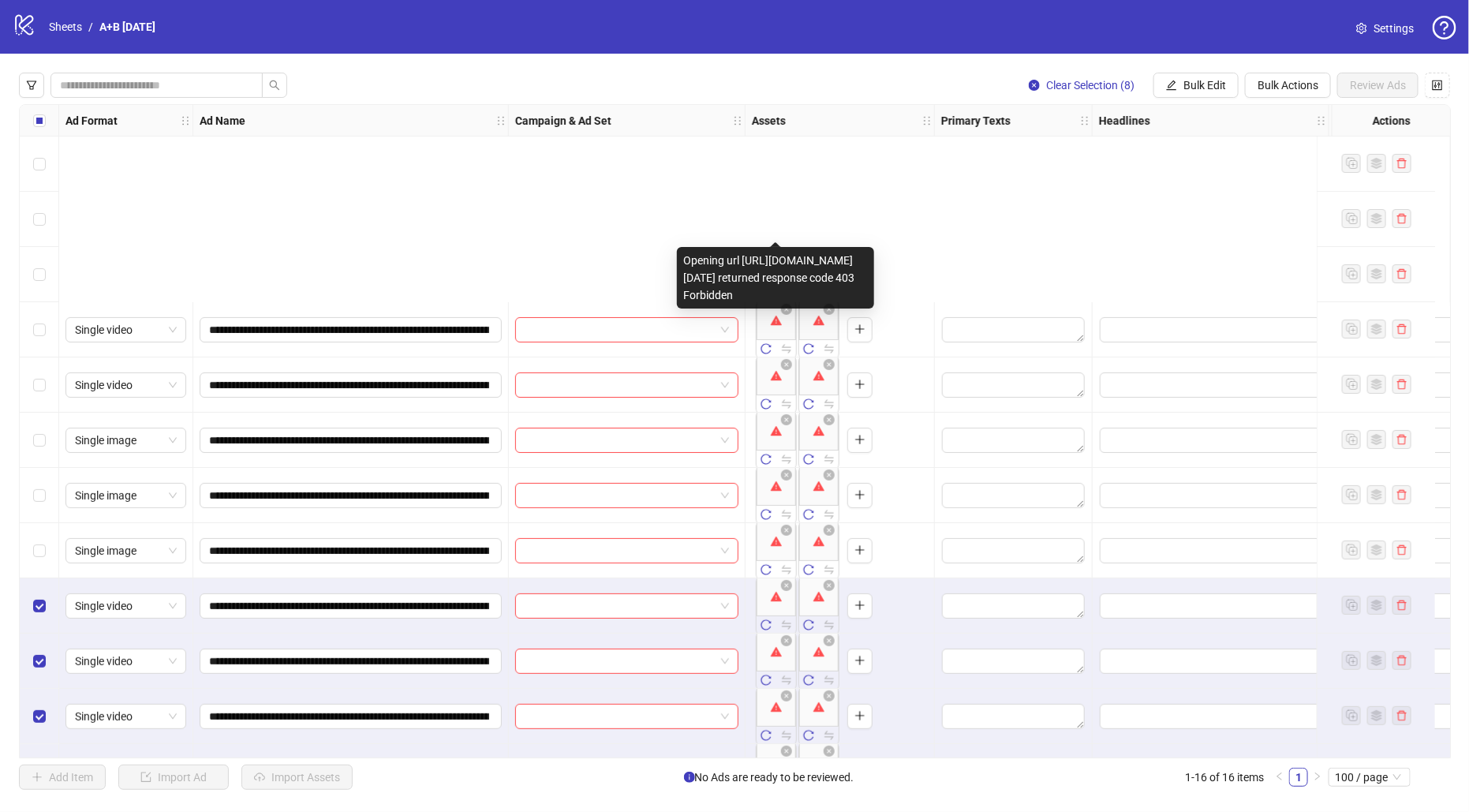
scroll to position [268, 0]
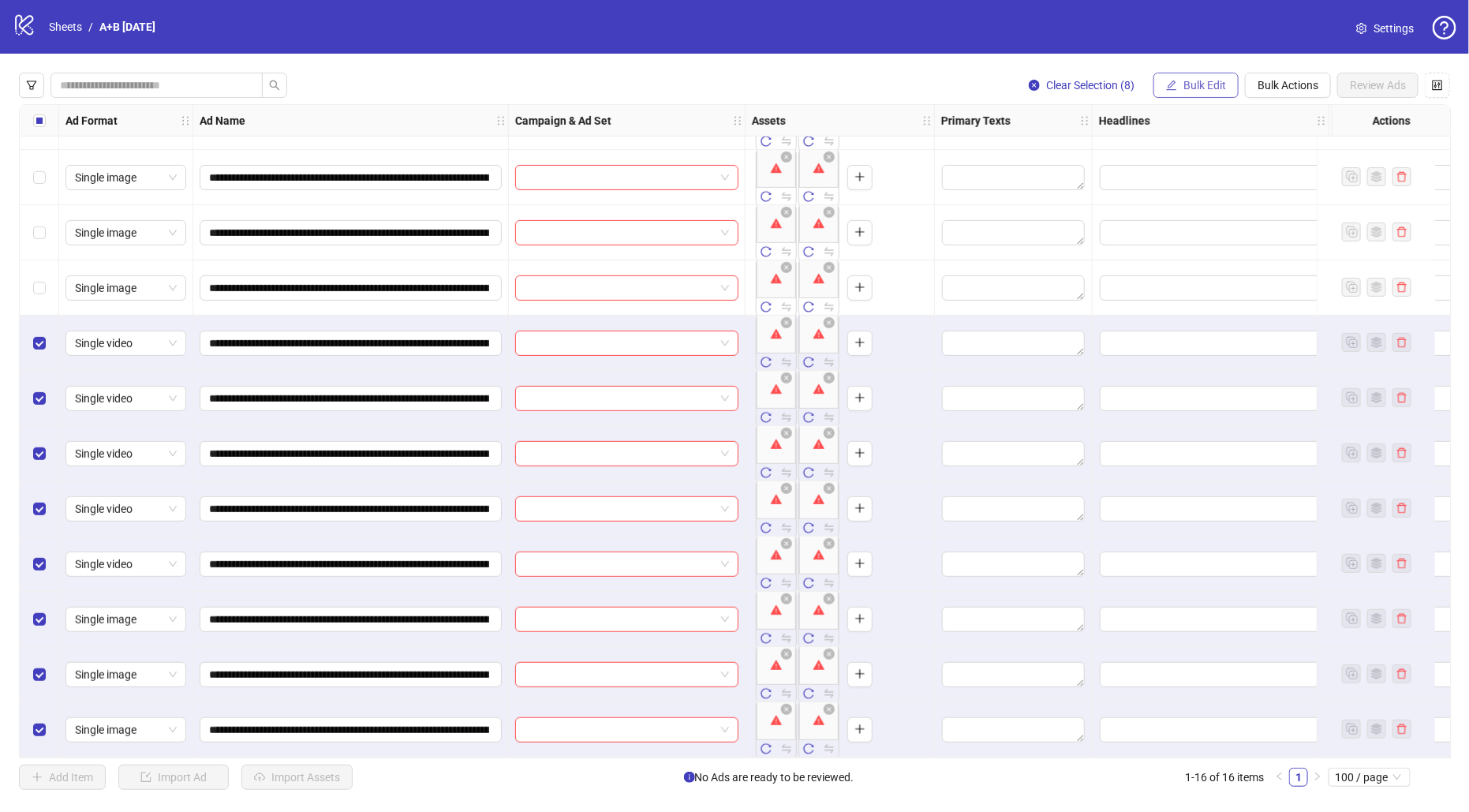
click at [1188, 89] on span "Bulk Edit" at bounding box center [1205, 85] width 42 height 13
click at [977, 66] on div "**********" at bounding box center [734, 432] width 1469 height 755
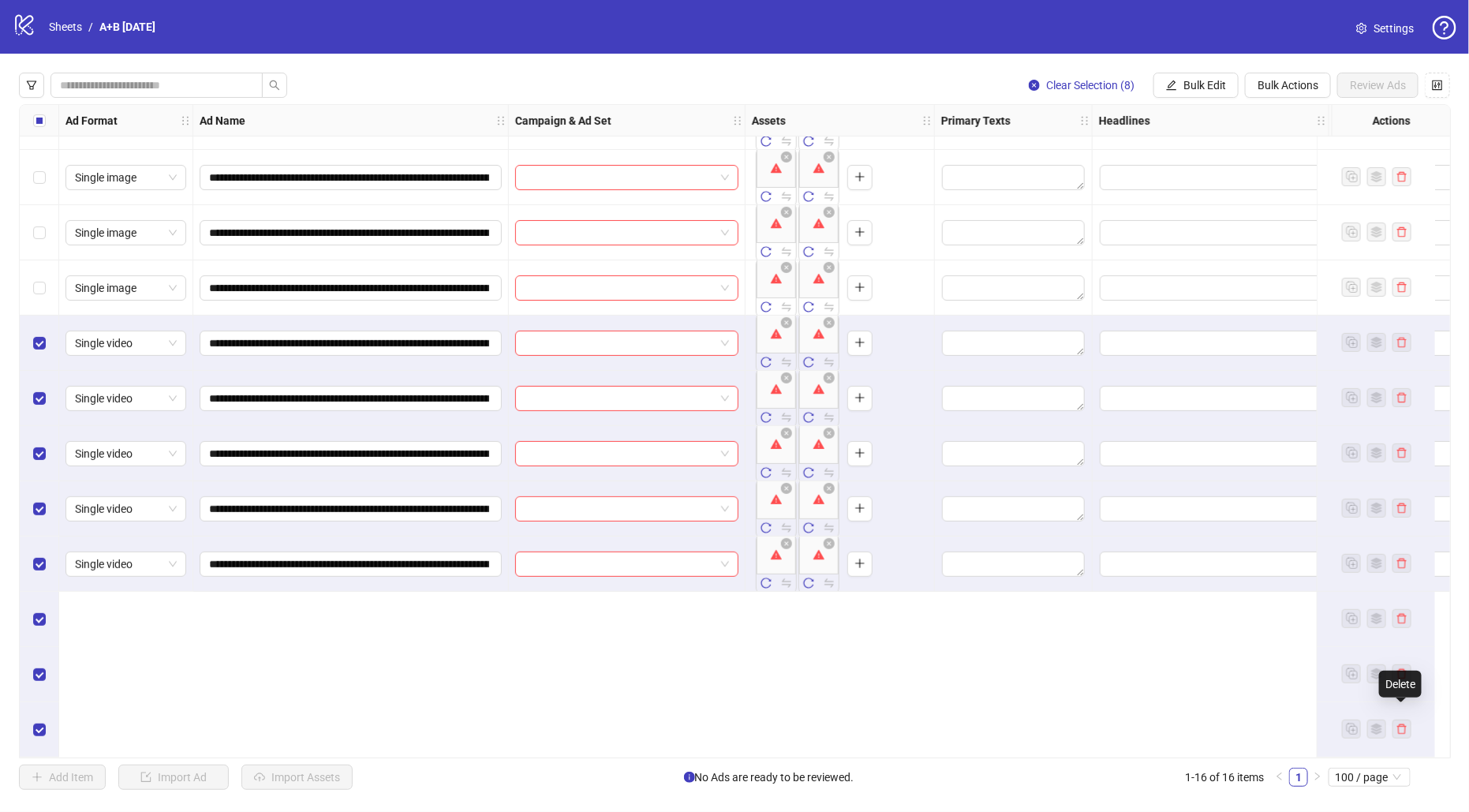
scroll to position [0, 0]
